Goal: Browse casually: Explore the website without a specific task or goal

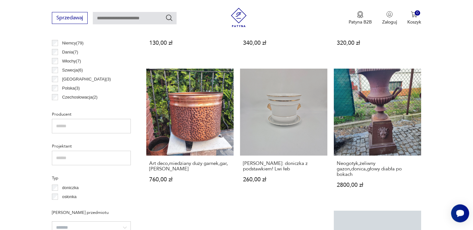
scroll to position [358, 0]
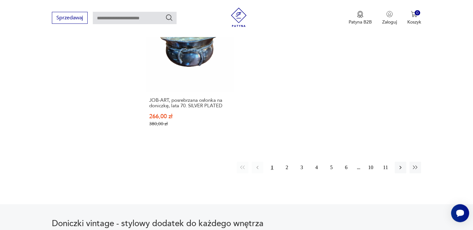
scroll to position [1007, 0]
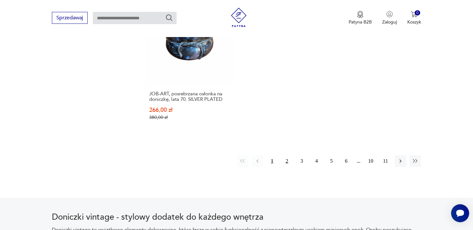
click at [286, 155] on button "2" at bounding box center [287, 161] width 12 height 12
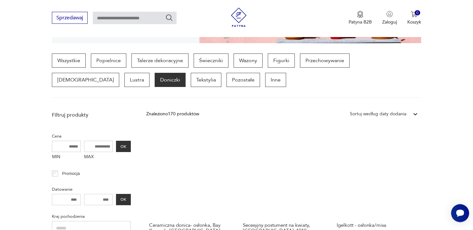
scroll to position [161, 0]
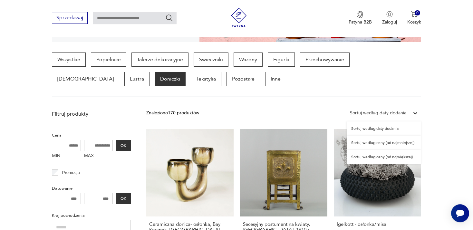
click at [411, 112] on div at bounding box center [416, 113] width 12 height 12
click at [397, 156] on div "Sortuj według ceny (od największej)" at bounding box center [384, 157] width 74 height 14
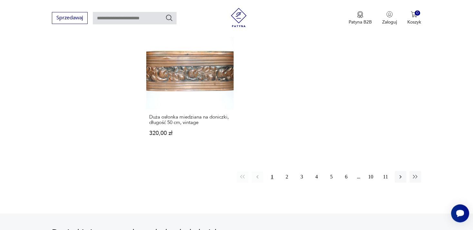
scroll to position [996, 0]
click at [287, 171] on button "2" at bounding box center [287, 177] width 12 height 12
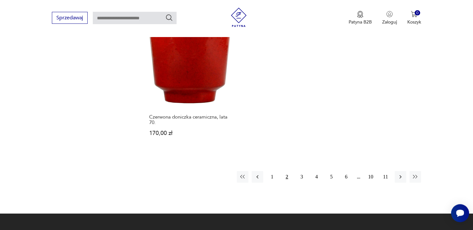
scroll to position [978, 0]
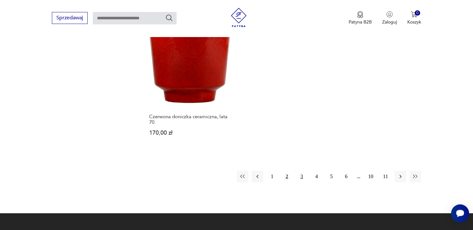
click at [303, 171] on button "3" at bounding box center [302, 177] width 12 height 12
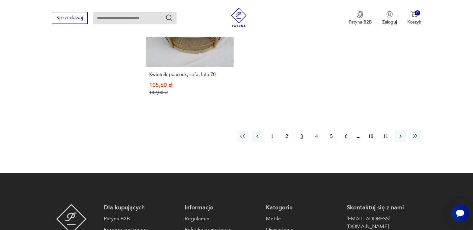
scroll to position [1026, 0]
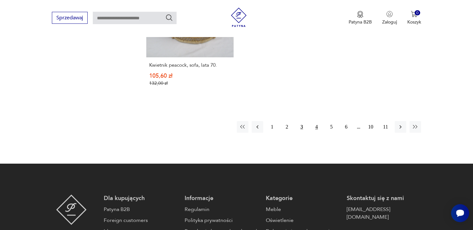
click at [317, 121] on button "4" at bounding box center [317, 127] width 12 height 12
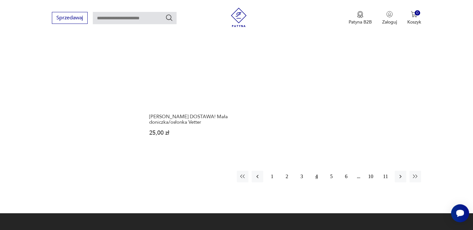
scroll to position [992, 0]
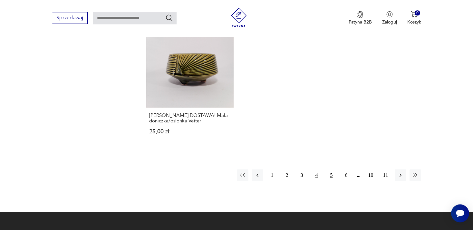
click at [329, 169] on button "5" at bounding box center [332, 175] width 12 height 12
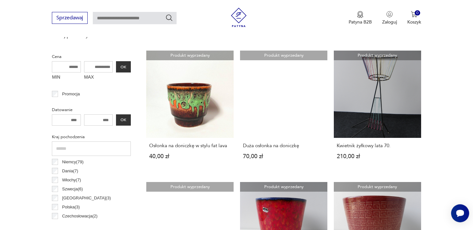
scroll to position [234, 0]
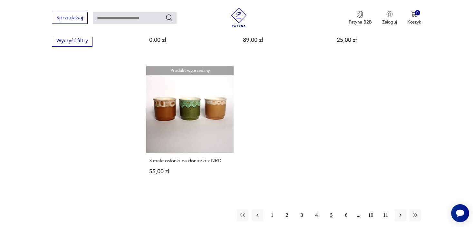
scroll to position [898, 0]
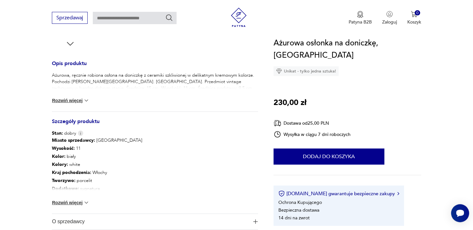
scroll to position [245, 0]
click at [84, 200] on button "Rozwiń więcej" at bounding box center [70, 202] width 37 height 6
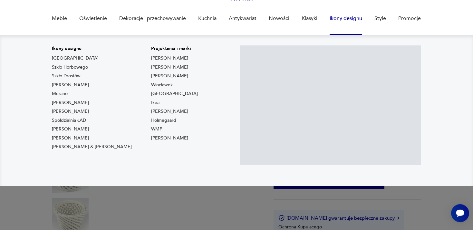
scroll to position [48, 0]
